Goal: Task Accomplishment & Management: Use online tool/utility

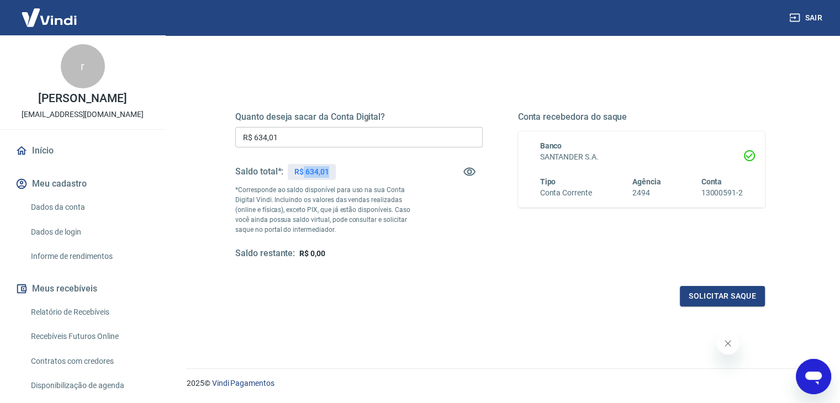
drag, startPoint x: 303, startPoint y: 171, endPoint x: 334, endPoint y: 171, distance: 30.9
click at [334, 171] on div "R$ 634,01" at bounding box center [312, 172] width 48 height 16
copy p "634,01"
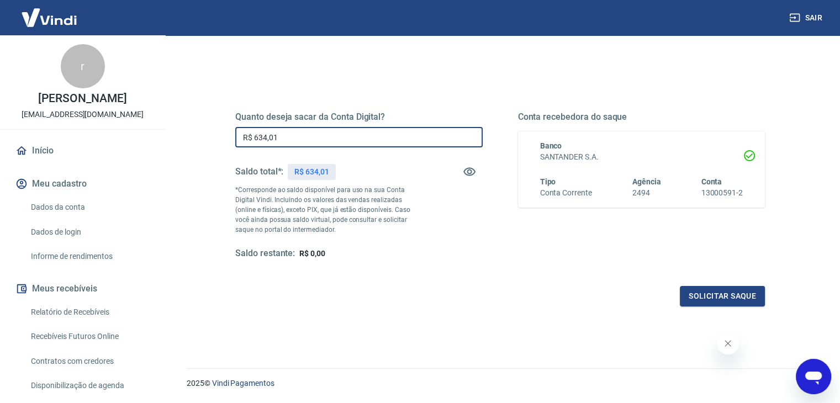
click at [307, 135] on input "R$ 634,01" at bounding box center [358, 137] width 247 height 20
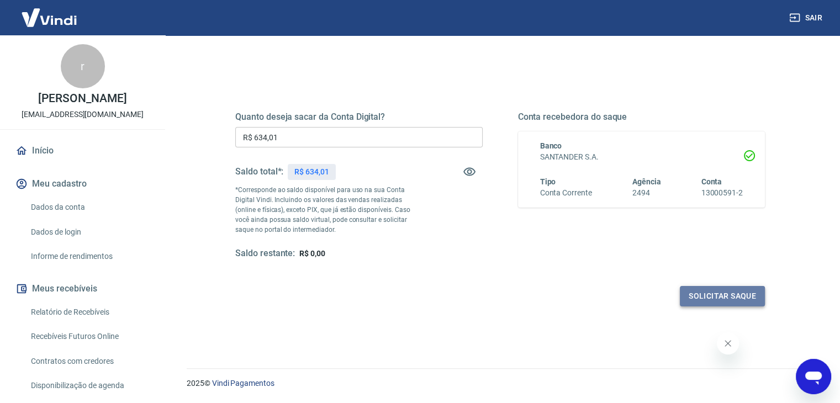
click at [734, 295] on button "Solicitar saque" at bounding box center [722, 296] width 85 height 20
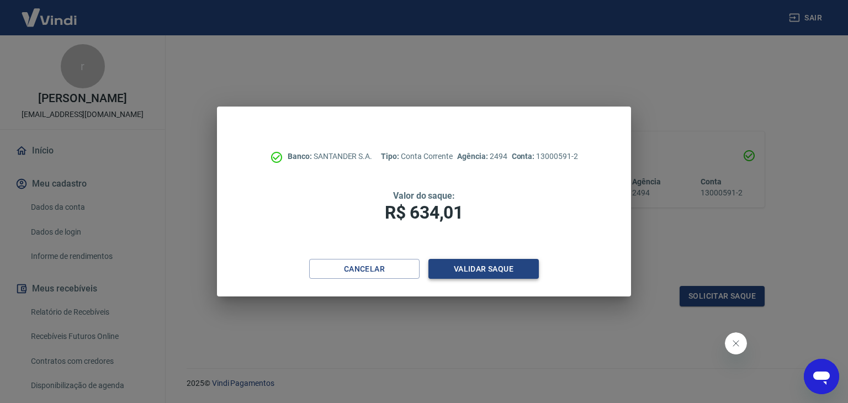
click at [479, 270] on button "Validar saque" at bounding box center [483, 269] width 110 height 20
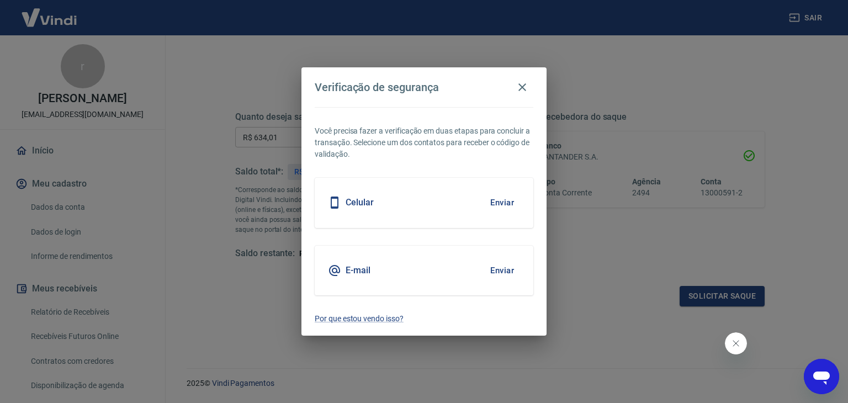
click at [501, 271] on button "Enviar" at bounding box center [502, 270] width 36 height 23
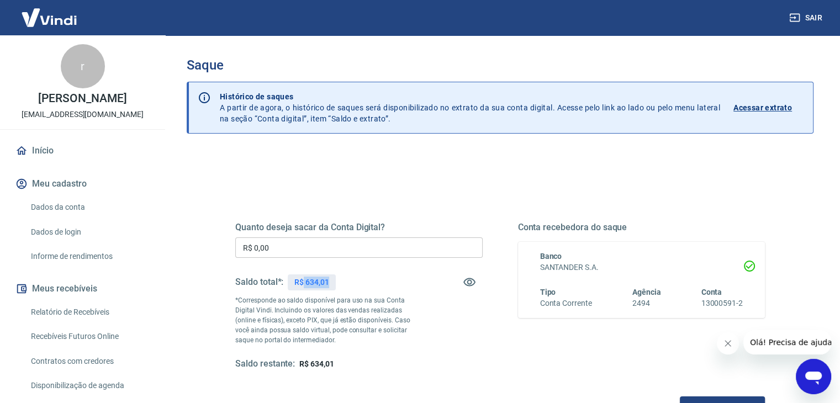
drag, startPoint x: 303, startPoint y: 281, endPoint x: 331, endPoint y: 282, distance: 27.6
click at [331, 282] on div "R$ 634,01" at bounding box center [312, 282] width 48 height 16
copy p "634,01"
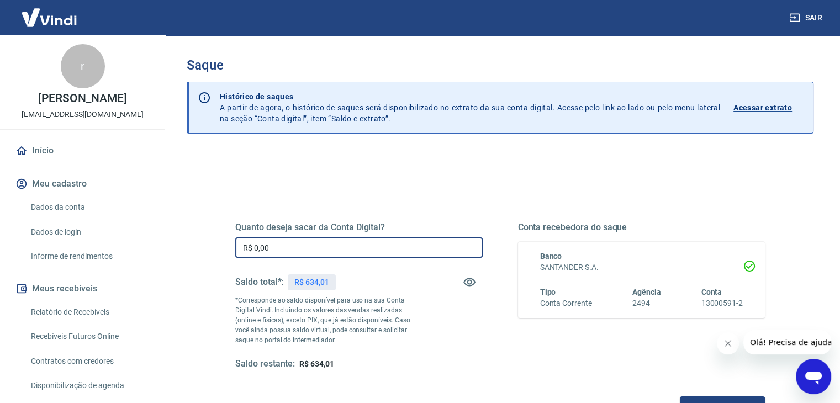
drag, startPoint x: 297, startPoint y: 249, endPoint x: 246, endPoint y: 252, distance: 50.9
click at [246, 252] on input "R$ 0,00" at bounding box center [358, 247] width 247 height 20
paste input "text"
drag, startPoint x: 274, startPoint y: 238, endPoint x: 231, endPoint y: 251, distance: 44.9
click at [231, 251] on div "Quanto deseja sacar da Conta Digital? R$ 0,00 ​ Saldo total*: R$ 634,01 *Corres…" at bounding box center [500, 301] width 556 height 257
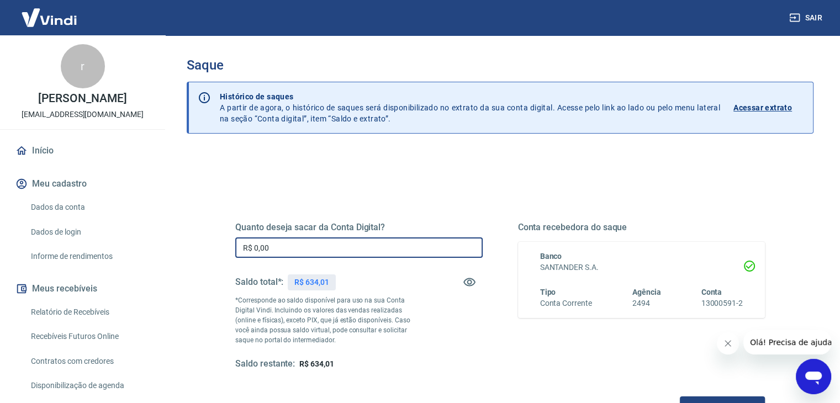
paste input "634,01"
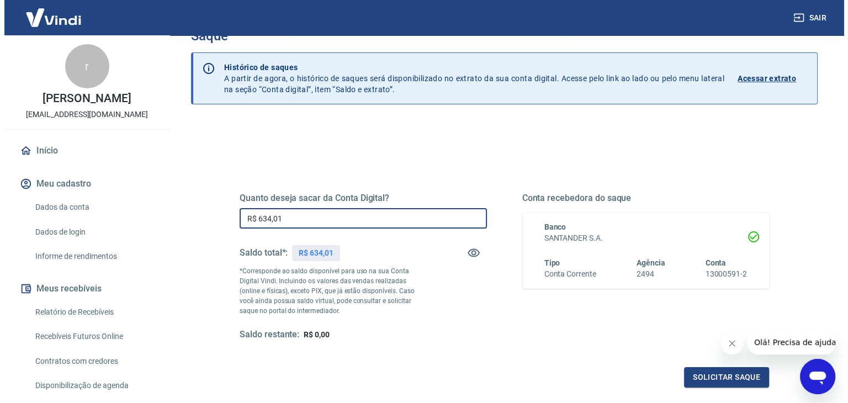
scroll to position [110, 0]
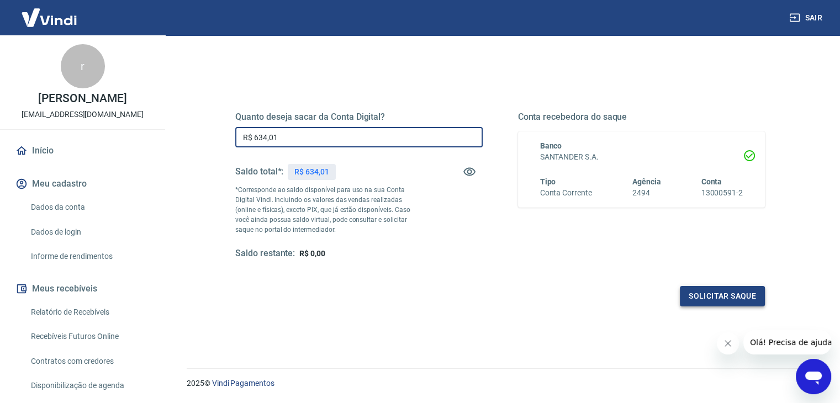
type input "R$ 634,01"
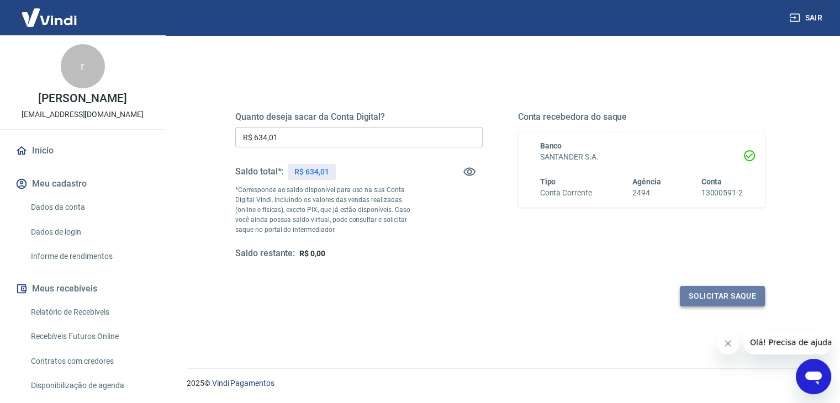
click at [733, 297] on button "Solicitar saque" at bounding box center [722, 296] width 85 height 20
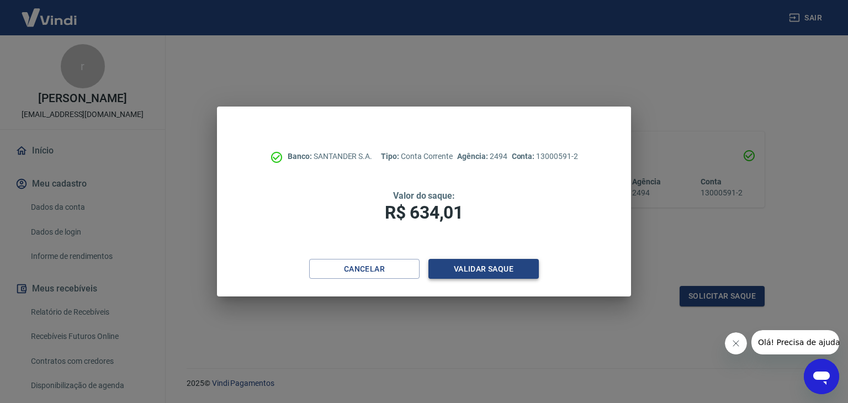
click at [480, 268] on button "Validar saque" at bounding box center [483, 269] width 110 height 20
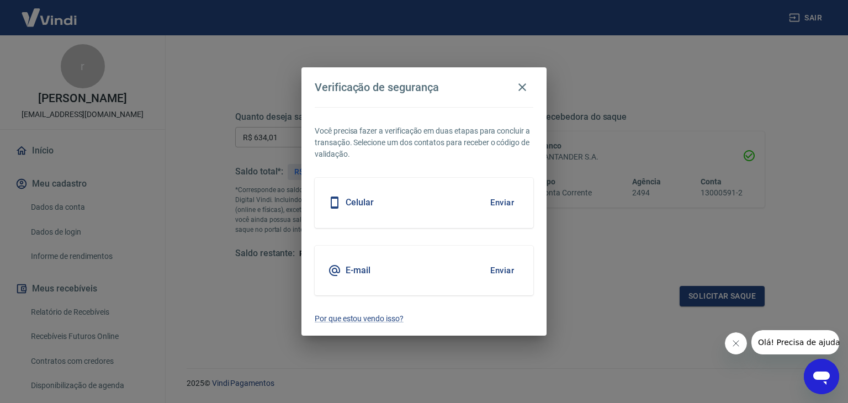
click at [498, 268] on button "Enviar" at bounding box center [502, 270] width 36 height 23
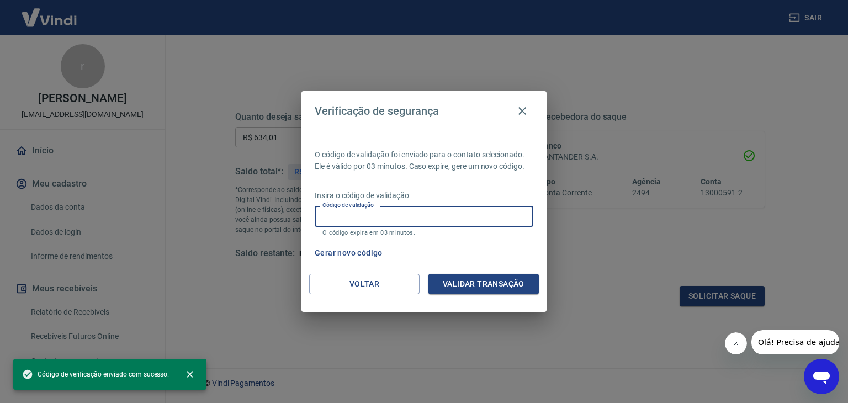
click at [401, 208] on input "Código de validação" at bounding box center [424, 216] width 219 height 20
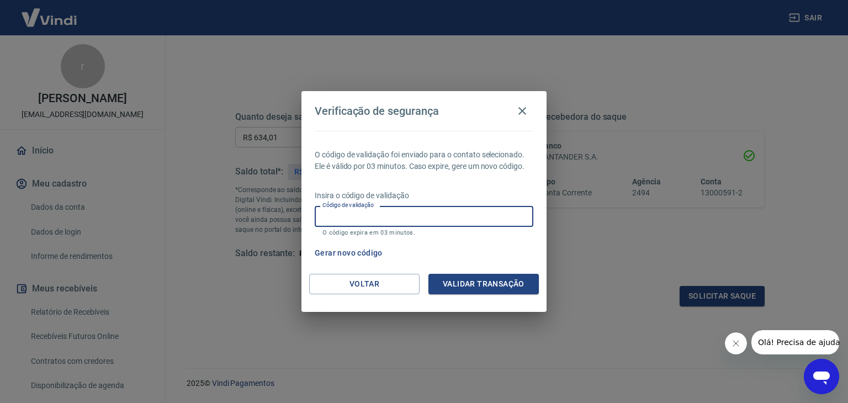
click at [398, 218] on input "Código de validação" at bounding box center [424, 216] width 219 height 20
paste input "331602"
type input "331602"
click at [504, 283] on button "Validar transação" at bounding box center [483, 284] width 110 height 20
